Goal: Task Accomplishment & Management: Understand process/instructions

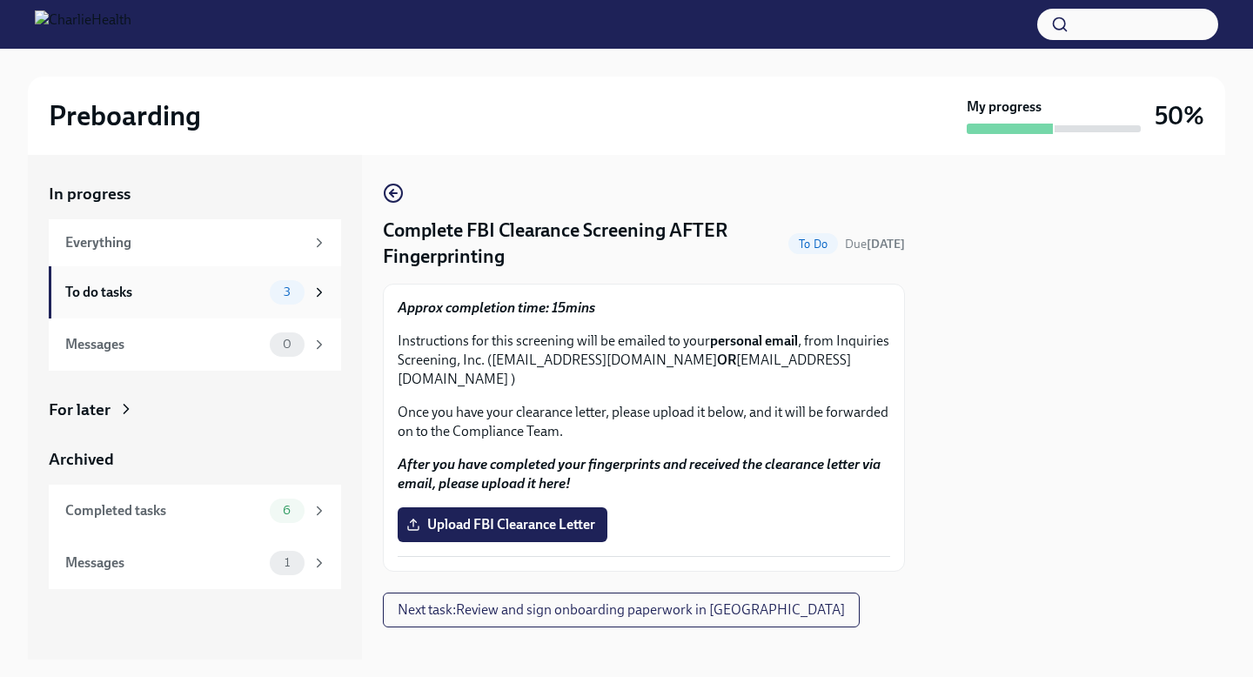
click at [123, 286] on div "To do tasks" at bounding box center [164, 292] width 198 height 19
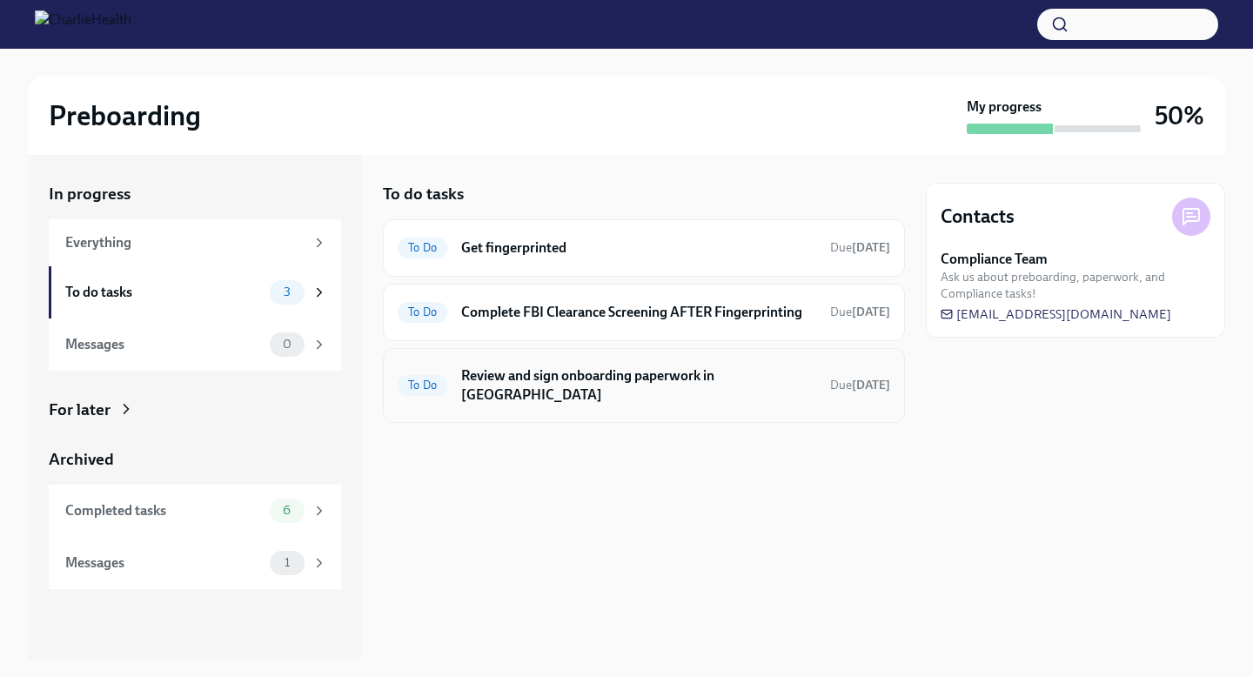
click at [566, 390] on div "To Do Review and sign onboarding paperwork in [GEOGRAPHIC_DATA] Due [DATE]" at bounding box center [644, 385] width 493 height 45
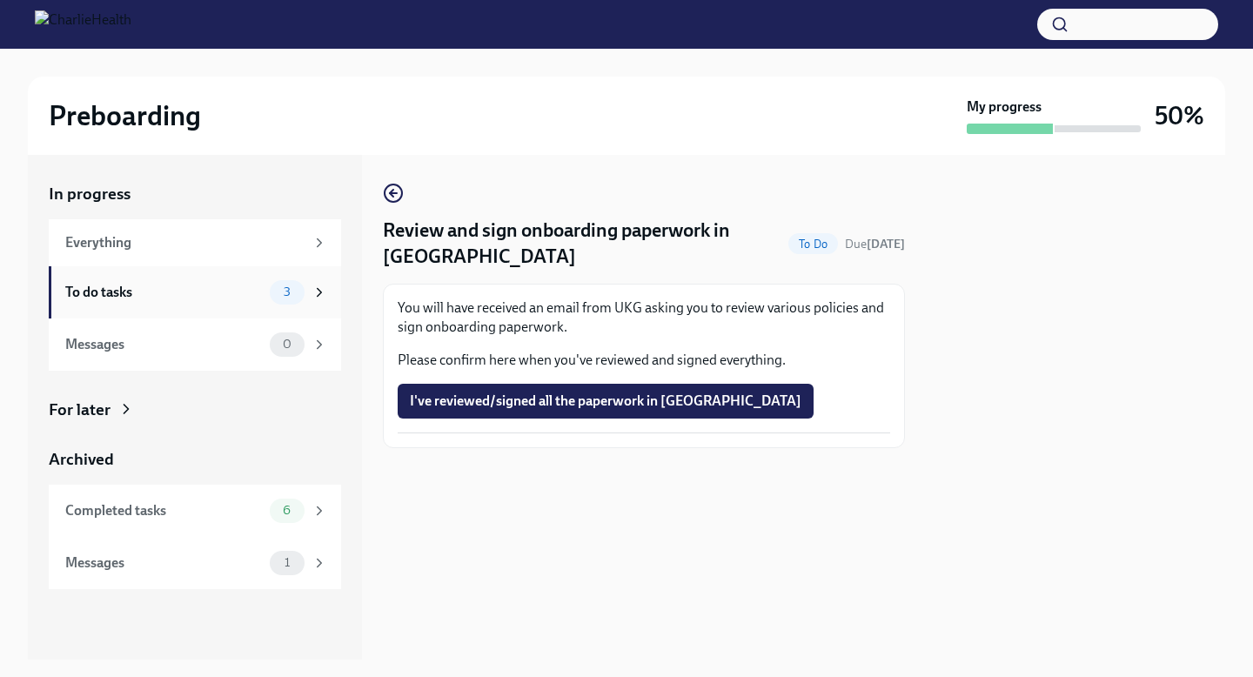
click at [222, 285] on div "To do tasks" at bounding box center [164, 292] width 198 height 19
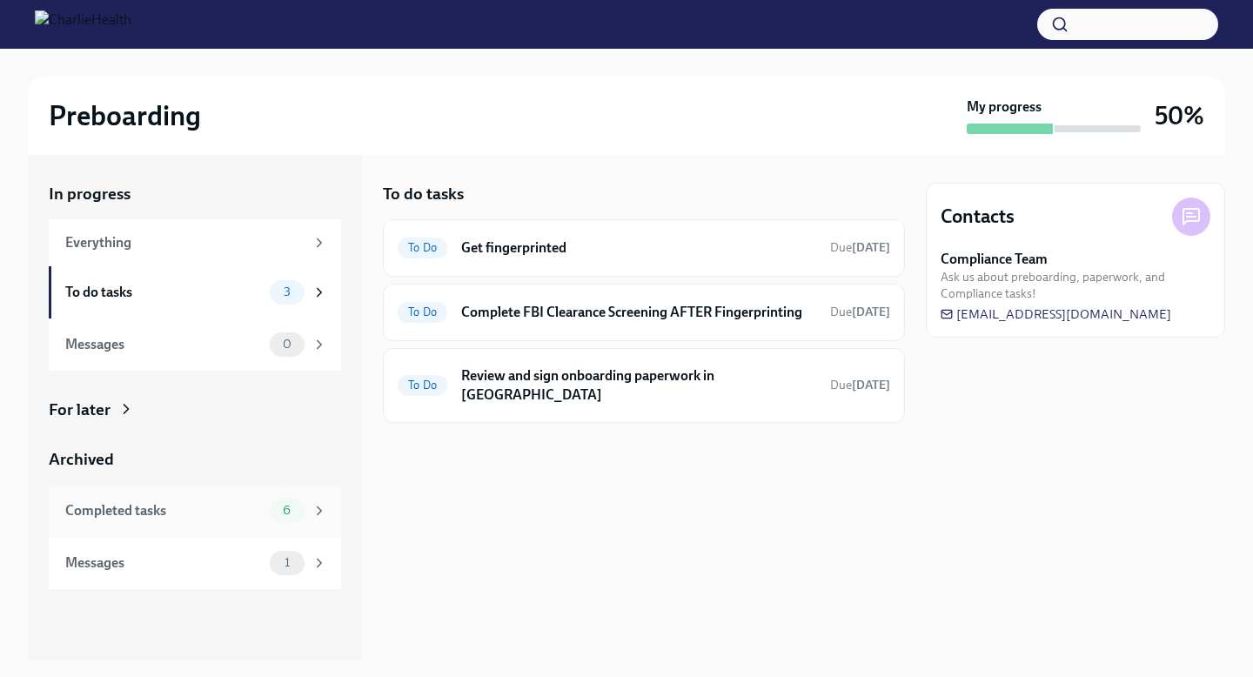
click at [175, 506] on div "Completed tasks" at bounding box center [164, 510] width 198 height 19
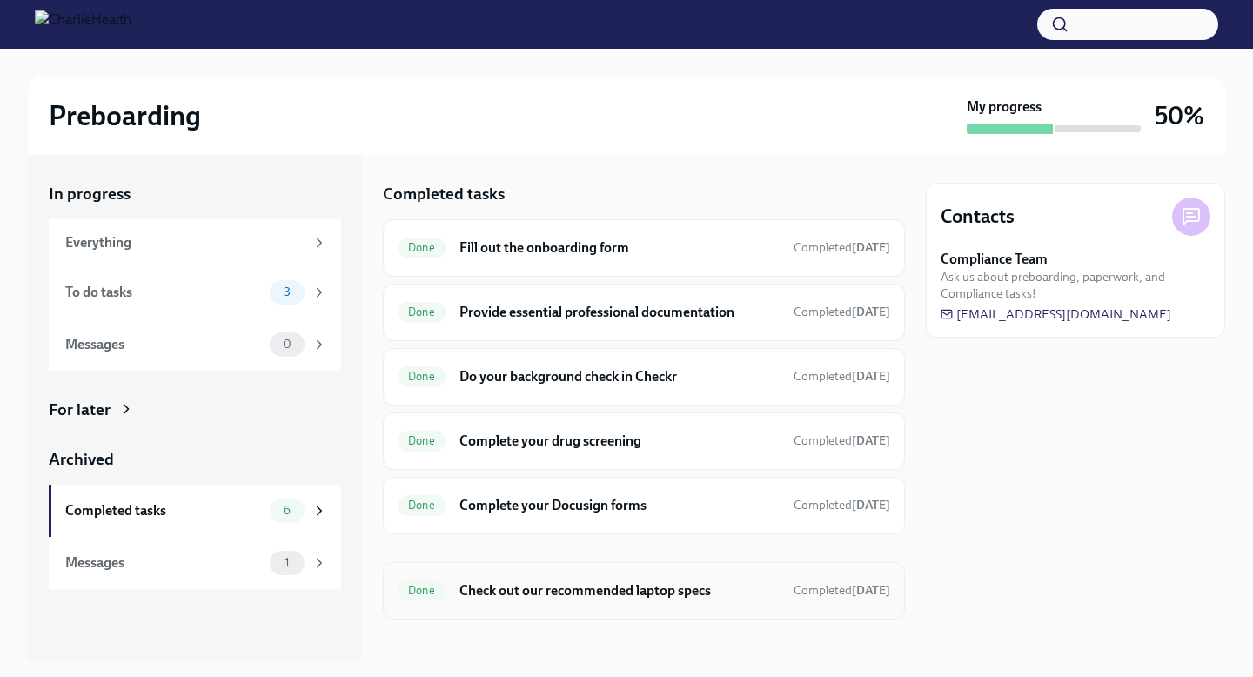
click at [533, 592] on h6 "Check out our recommended laptop specs" at bounding box center [620, 590] width 320 height 19
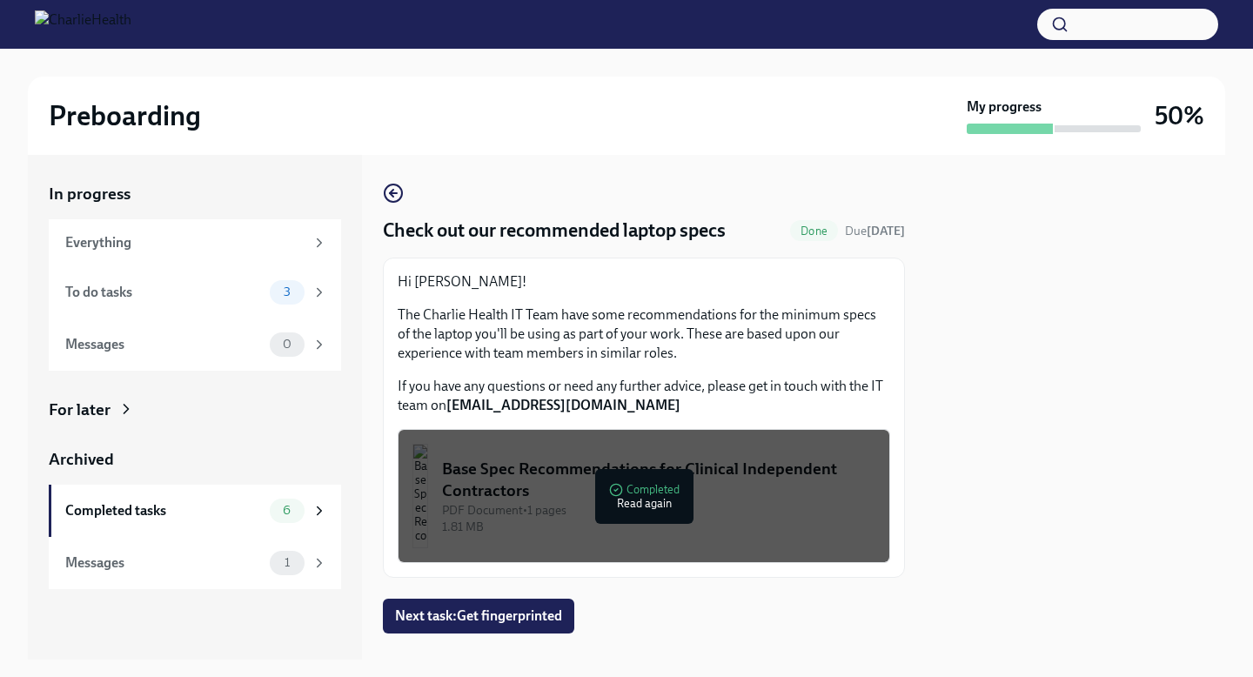
scroll to position [30, 0]
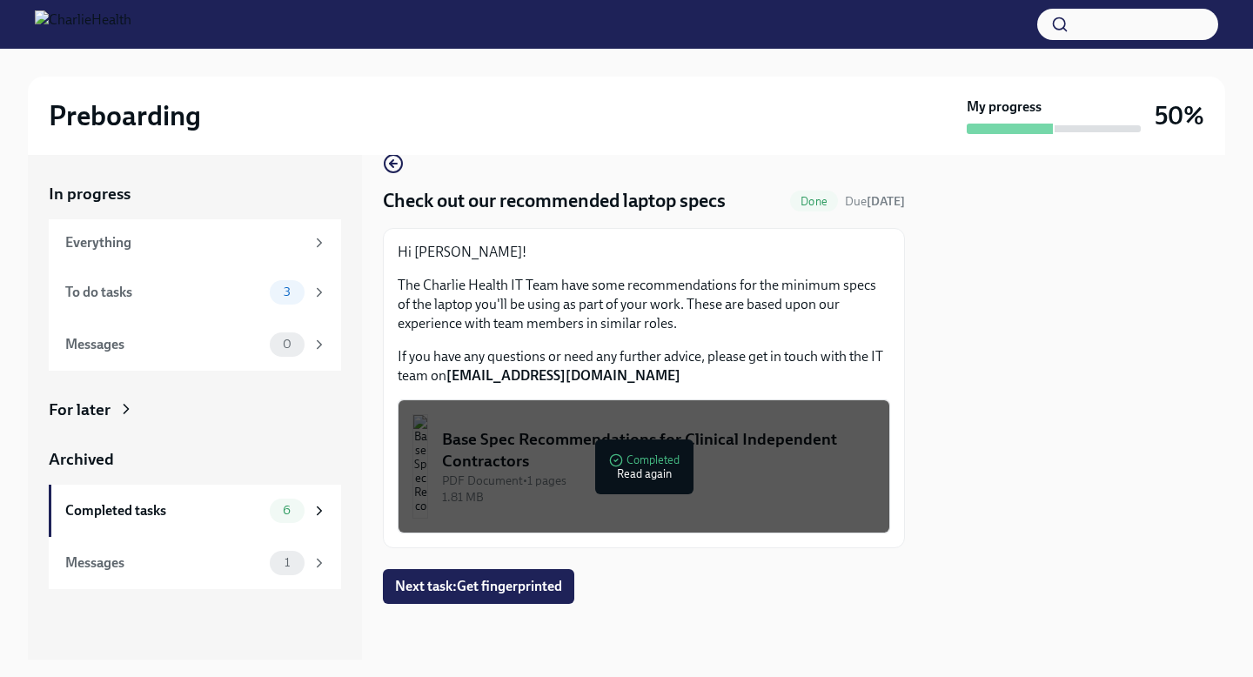
click at [642, 467] on div "Base Spec Recommendations for Clinical Independent Contractors" at bounding box center [658, 450] width 433 height 44
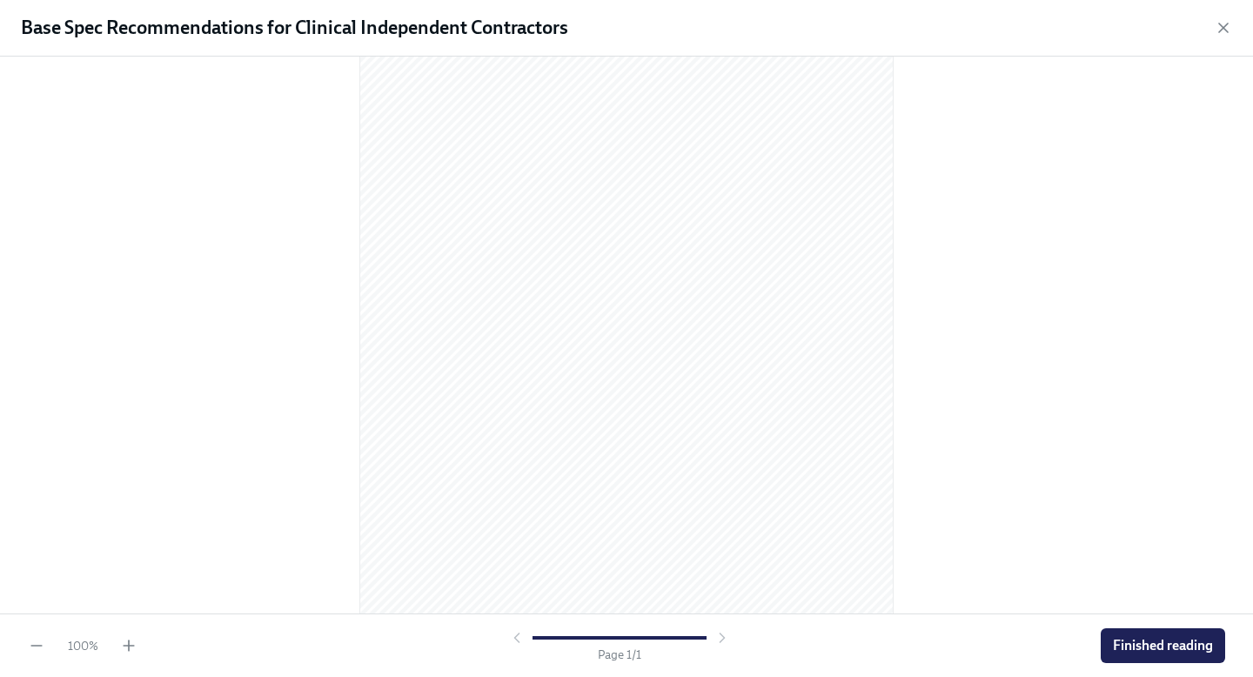
scroll to position [162, 0]
